Goal: Task Accomplishment & Management: Complete application form

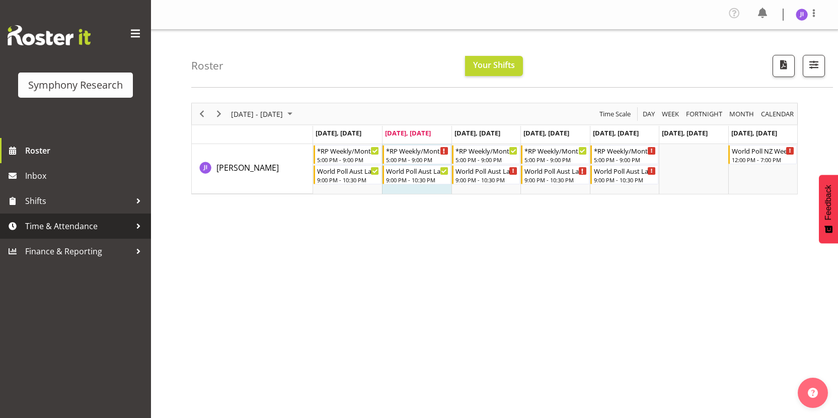
click at [69, 223] on span "Time & Attendance" at bounding box center [78, 225] width 106 height 15
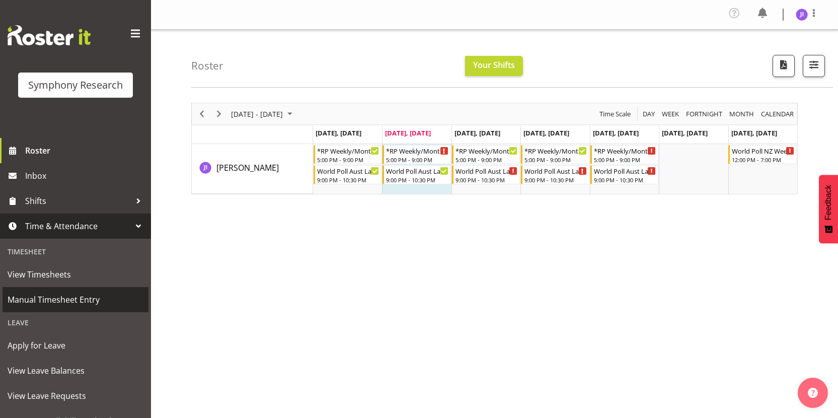
click at [60, 301] on span "Manual Timesheet Entry" at bounding box center [76, 299] width 136 height 15
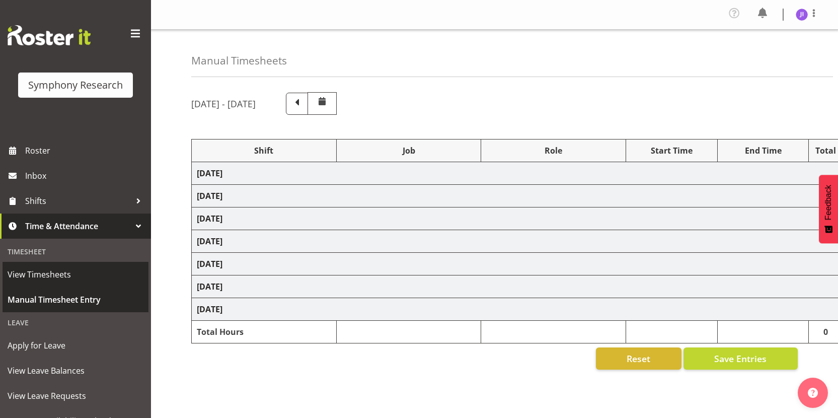
select select "48116"
select select "10585"
select select "48116"
select select "10499"
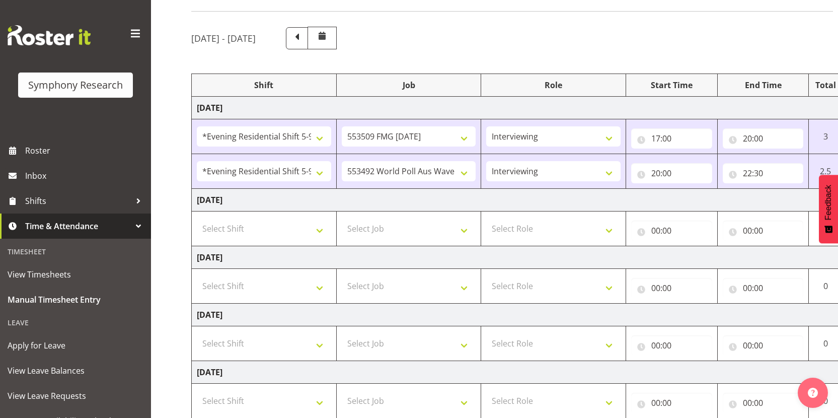
scroll to position [0, 58]
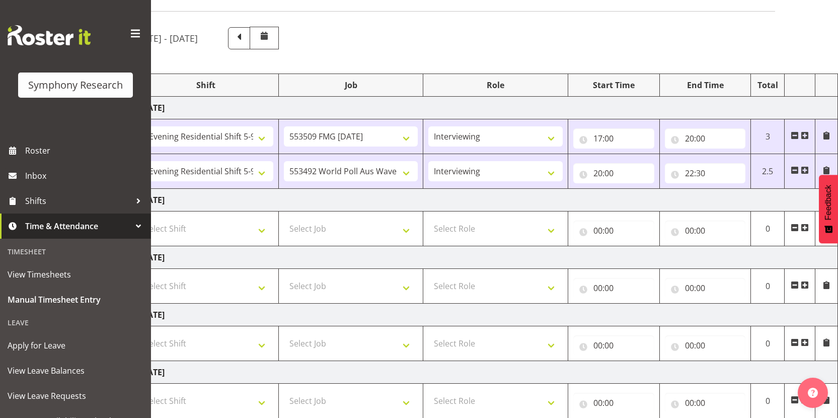
click at [804, 230] on span at bounding box center [805, 227] width 8 height 8
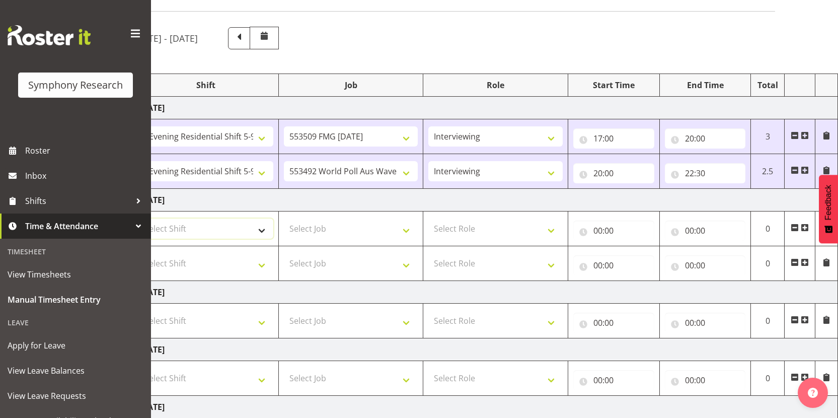
click at [242, 228] on select "Select Shift !!Weekend Residential (Roster IT Shift Label) *Business 9/10am ~ 4…" at bounding box center [206, 228] width 134 height 20
select select "48116"
click at [139, 218] on select "Select Shift !!Weekend Residential (Roster IT Shift Label) *Business 9/10am ~ 4…" at bounding box center [206, 228] width 134 height 20
click at [218, 267] on select "Select Shift !!Weekend Residential (Roster IT Shift Label) *Business 9/10am ~ 4…" at bounding box center [206, 263] width 134 height 20
select select "48116"
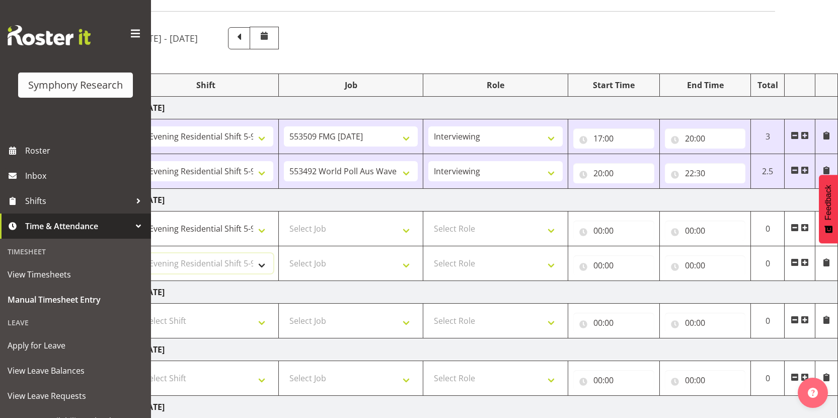
click at [139, 253] on select "Select Shift !!Weekend Residential (Roster IT Shift Label) *Business 9/10am ~ 4…" at bounding box center [206, 263] width 134 height 20
click at [352, 228] on select "Select Job 550060 IF Admin 553492 World Poll Aus Wave 2 Main 2025 553493 World …" at bounding box center [351, 228] width 134 height 20
select select "10585"
click at [284, 218] on select "Select Job 550060 IF Admin 553492 World Poll Aus Wave 2 Main 2025 553493 World …" at bounding box center [351, 228] width 134 height 20
click at [360, 267] on select "Select Job 550060 IF Admin 553492 World Poll Aus Wave 2 Main 2025 553493 World …" at bounding box center [351, 263] width 134 height 20
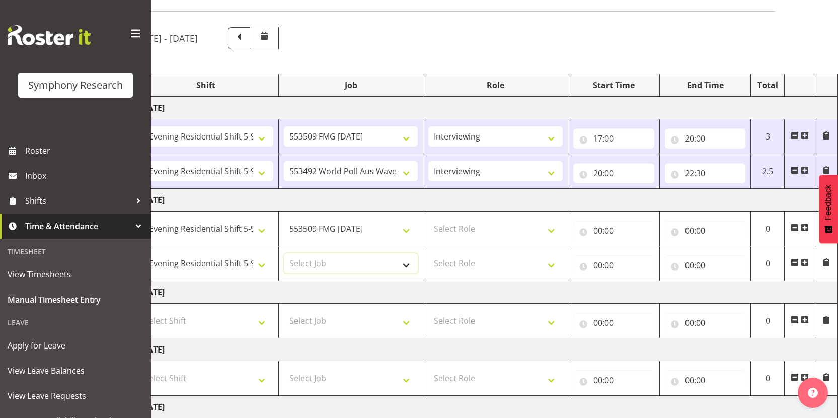
select select "10499"
click at [284, 253] on select "Select Job 550060 IF Admin 553492 World Poll Aus Wave 2 Main 2025 553493 World …" at bounding box center [351, 263] width 134 height 20
click at [489, 231] on select "Select Role Interviewing Briefing" at bounding box center [495, 228] width 134 height 20
select select "47"
click at [428, 218] on select "Select Role Interviewing Briefing" at bounding box center [495, 228] width 134 height 20
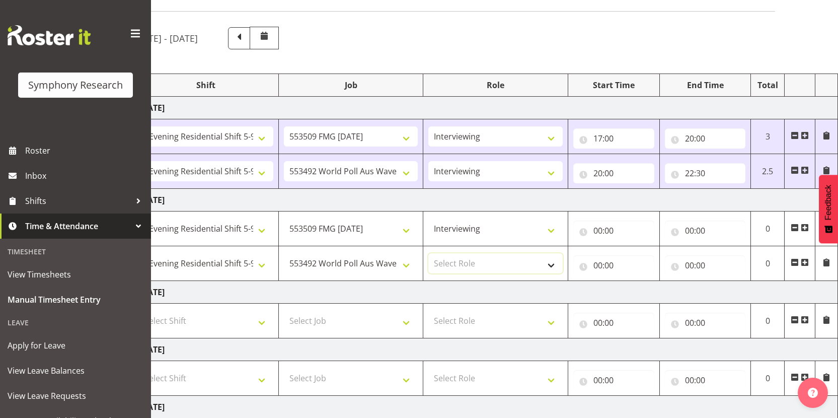
click at [468, 257] on select "Select Role Interviewing Briefing" at bounding box center [495, 263] width 134 height 20
select select "47"
click at [428, 253] on select "Select Role Interviewing Briefing" at bounding box center [495, 263] width 134 height 20
click at [598, 228] on input "00:00" at bounding box center [613, 230] width 81 height 20
click at [640, 259] on select "00 01 02 03 04 05 06 07 08 09 10 11 12 13 14 15 16 17 18 19 20 21 22 23" at bounding box center [642, 257] width 23 height 20
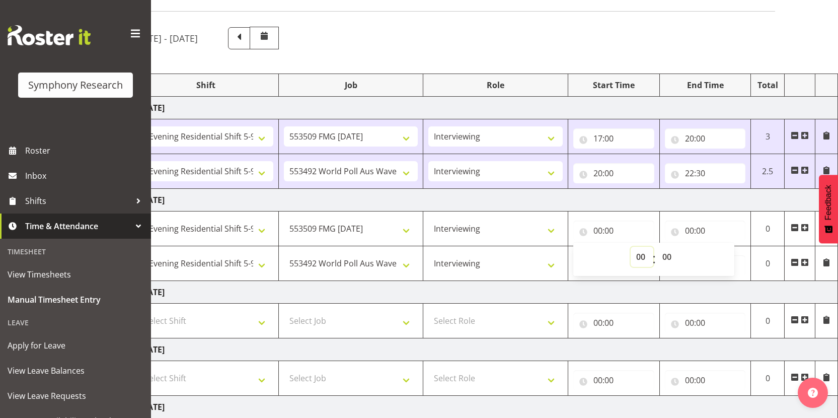
select select "17"
click at [631, 247] on select "00 01 02 03 04 05 06 07 08 09 10 11 12 13 14 15 16 17 18 19 20 21 22 23" at bounding box center [642, 257] width 23 height 20
type input "17:00"
click at [690, 230] on input "00:00" at bounding box center [705, 230] width 81 height 20
click at [733, 255] on select "00 01 02 03 04 05 06 07 08 09 10 11 12 13 14 15 16 17 18 19 20 21 22 23" at bounding box center [733, 257] width 23 height 20
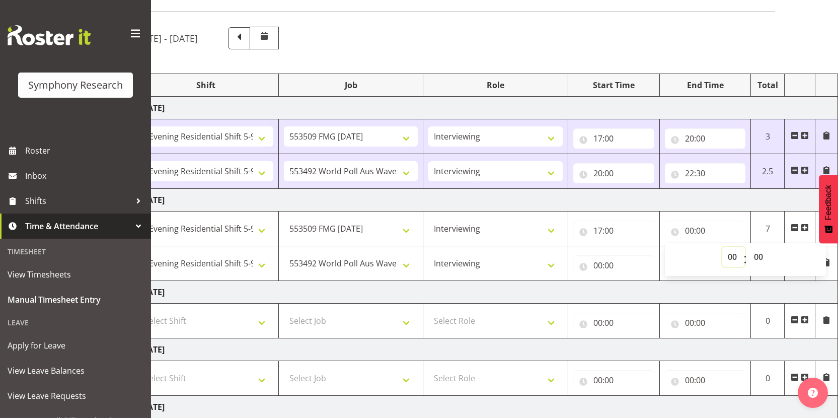
select select "20"
click at [722, 247] on select "00 01 02 03 04 05 06 07 08 09 10 11 12 13 14 15 16 17 18 19 20 21 22 23" at bounding box center [733, 257] width 23 height 20
type input "20:00"
click at [596, 266] on input "00:00" at bounding box center [613, 265] width 81 height 20
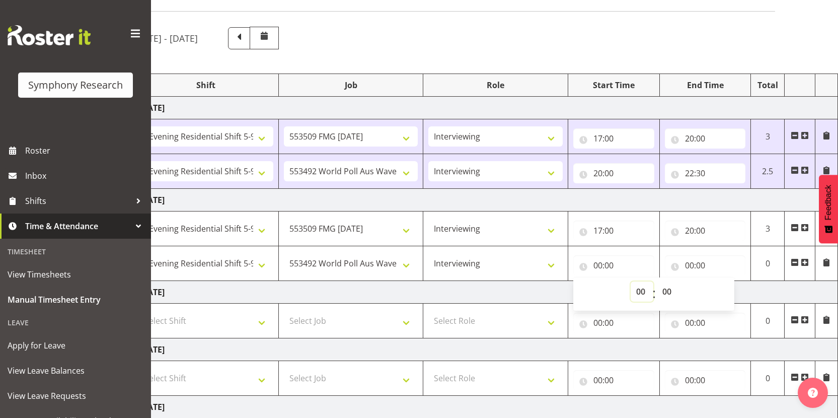
click at [636, 291] on select "00 01 02 03 04 05 06 07 08 09 10 11 12 13 14 15 16 17 18 19 20 21 22 23" at bounding box center [642, 291] width 23 height 20
select select "20"
click at [631, 281] on select "00 01 02 03 04 05 06 07 08 09 10 11 12 13 14 15 16 17 18 19 20 21 22 23" at bounding box center [642, 291] width 23 height 20
type input "20:00"
click at [689, 264] on input "00:00" at bounding box center [705, 265] width 81 height 20
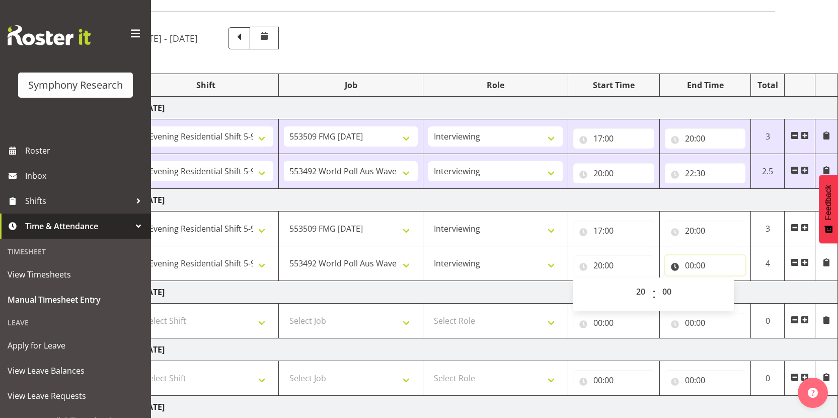
click at [689, 264] on input "00:00" at bounding box center [705, 265] width 81 height 20
click at [688, 266] on input "00:00" at bounding box center [705, 265] width 81 height 20
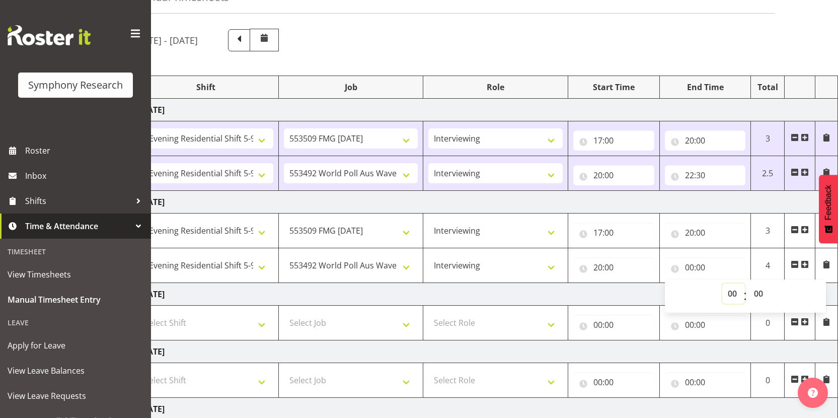
click at [734, 292] on select "00 01 02 03 04 05 06 07 08 09 10 11 12 13 14 15 16 17 18 19 20 21 22 23" at bounding box center [733, 293] width 23 height 20
select select "22"
click at [722, 283] on select "00 01 02 03 04 05 06 07 08 09 10 11 12 13 14 15 16 17 18 19 20 21 22 23" at bounding box center [733, 293] width 23 height 20
type input "22:00"
click at [761, 293] on select "00 01 02 03 04 05 06 07 08 09 10 11 12 13 14 15 16 17 18 19 20 21 22 23 24 25 2…" at bounding box center [759, 293] width 23 height 20
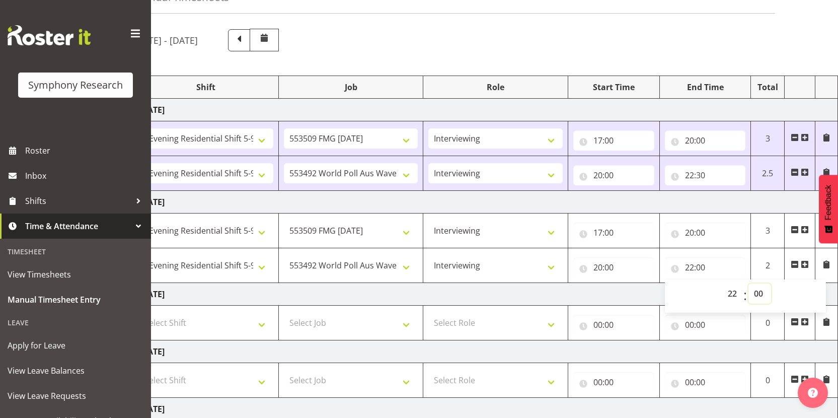
select select "30"
click at [748, 283] on select "00 01 02 03 04 05 06 07 08 09 10 11 12 13 14 15 16 17 18 19 20 21 22 23 24 25 2…" at bounding box center [759, 293] width 23 height 20
type input "22:30"
click at [585, 298] on td "Wednesday 10th September 2025" at bounding box center [486, 294] width 704 height 23
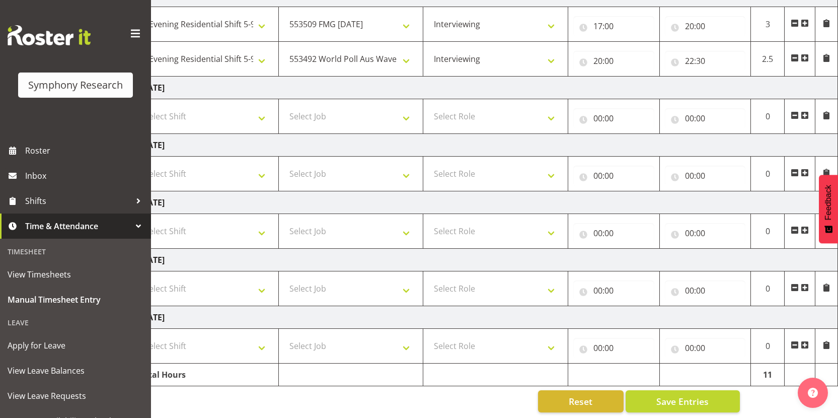
scroll to position [279, 0]
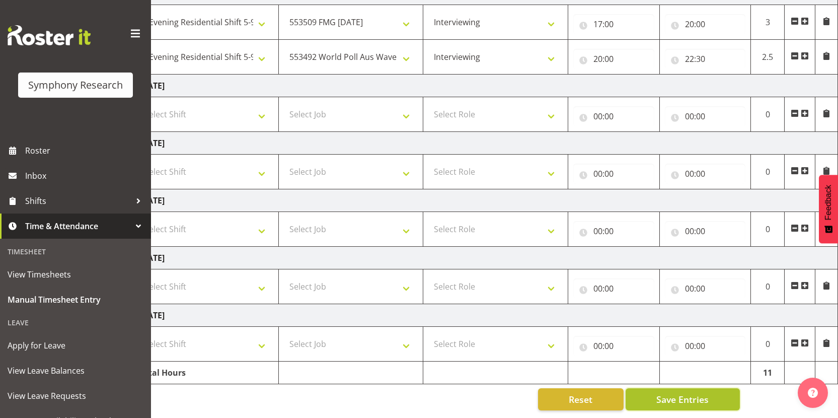
click at [680, 393] on span "Save Entries" at bounding box center [682, 399] width 52 height 13
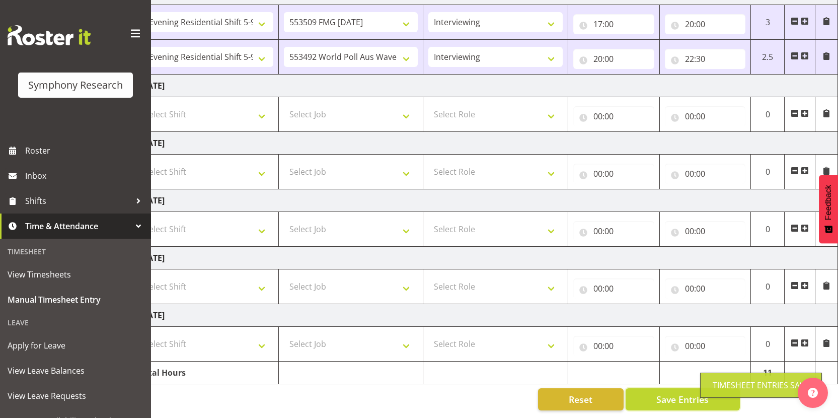
scroll to position [35, 0]
